Goal: Task Accomplishment & Management: Manage account settings

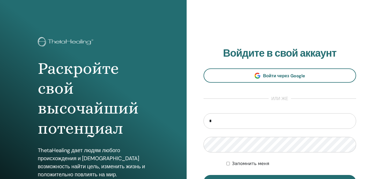
type input "**********"
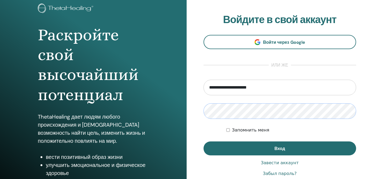
scroll to position [34, 0]
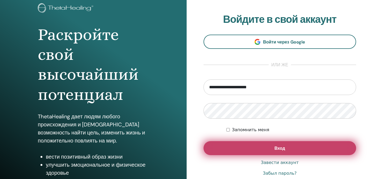
click at [267, 152] on button "Вход" at bounding box center [279, 148] width 153 height 14
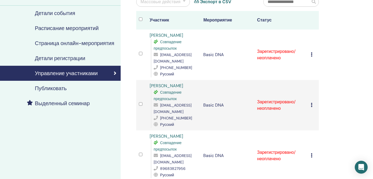
scroll to position [58, 0]
